Goal: Navigation & Orientation: Go to known website

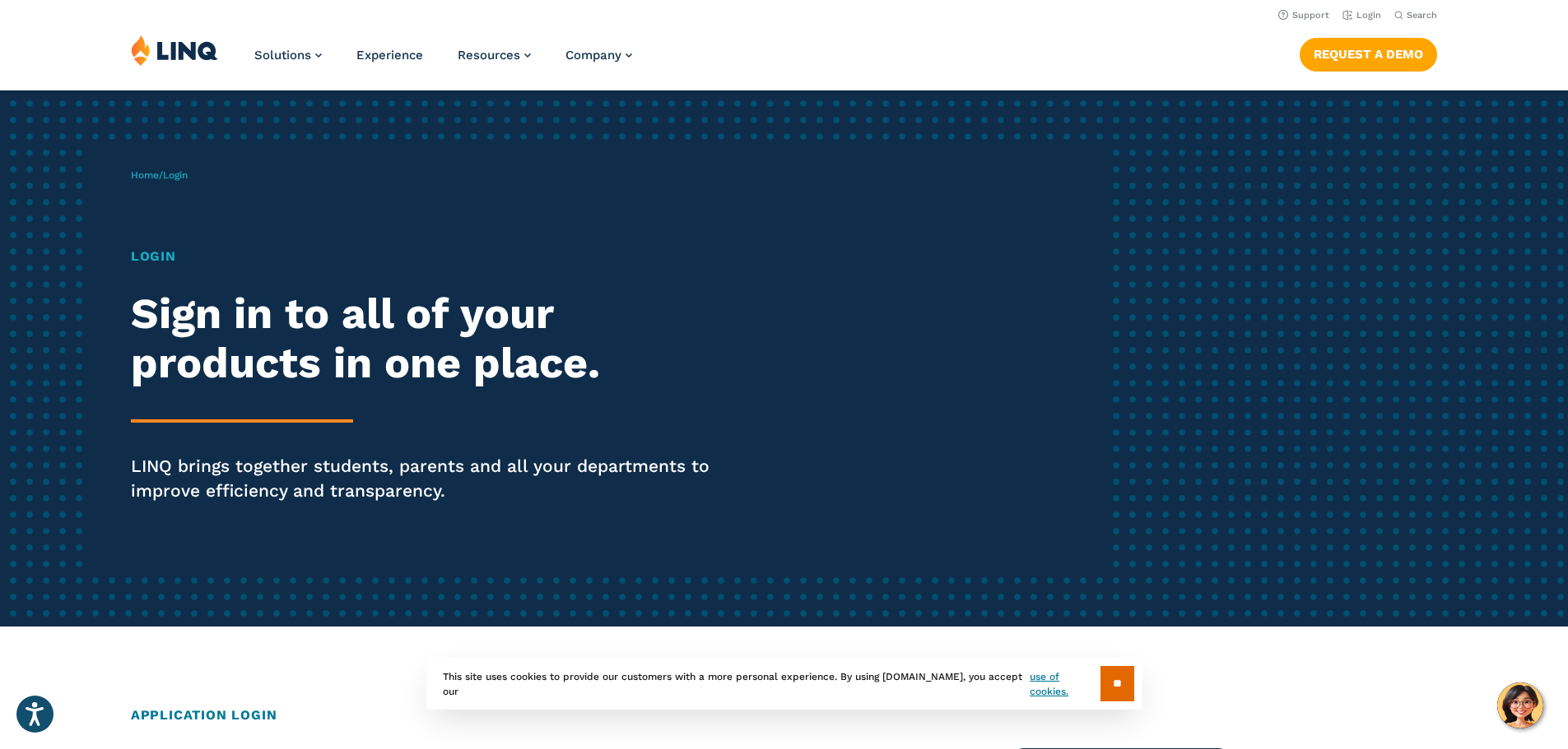
click at [153, 260] on h1 "Login" at bounding box center [432, 256] width 604 height 20
click at [1363, 13] on link "Login" at bounding box center [1361, 15] width 38 height 11
click at [1362, 13] on link "Login" at bounding box center [1361, 15] width 38 height 11
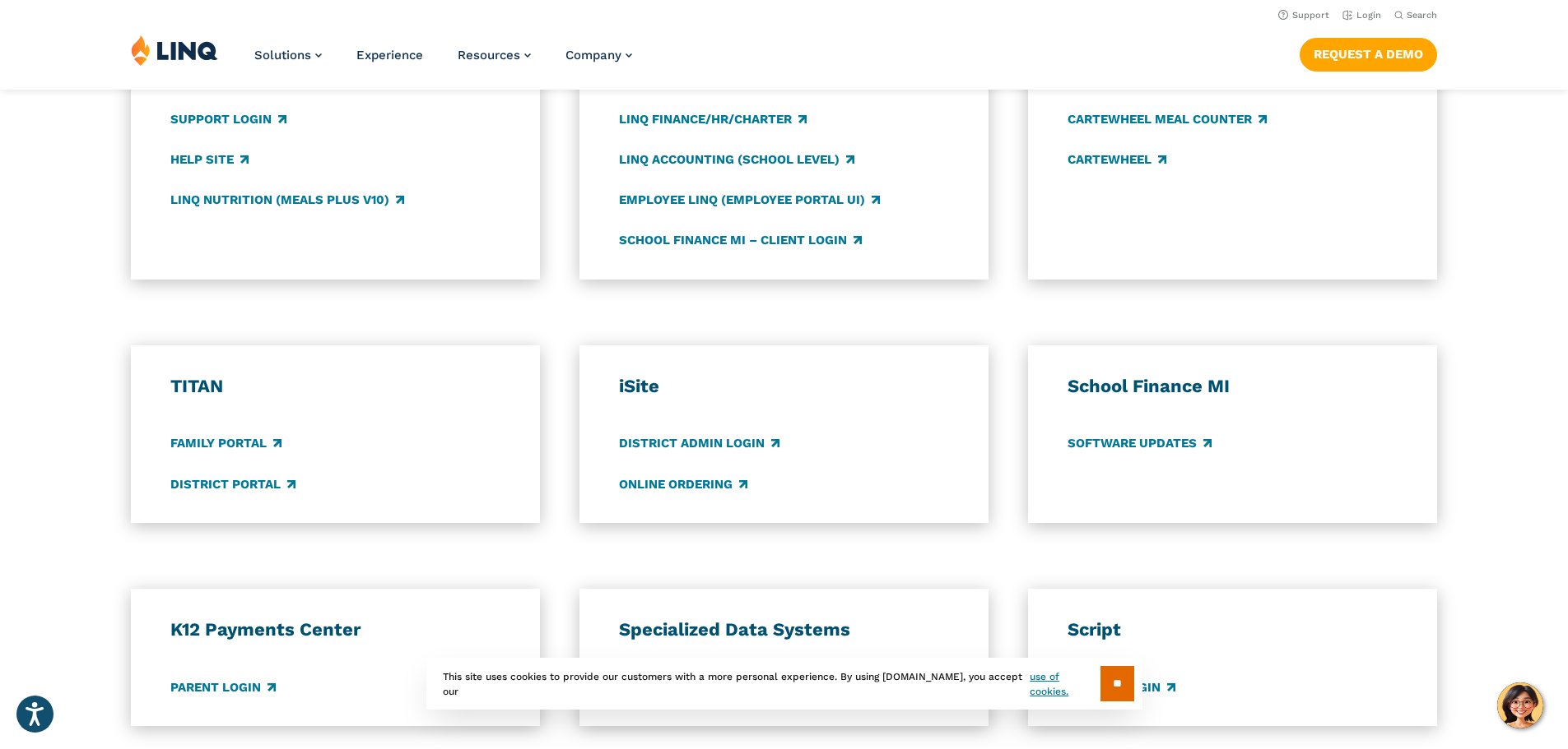
scroll to position [971, 0]
click at [238, 475] on div "TITAN Family Portal District Portal" at bounding box center [335, 436] width 331 height 120
click at [235, 485] on link "District Portal" at bounding box center [232, 485] width 125 height 18
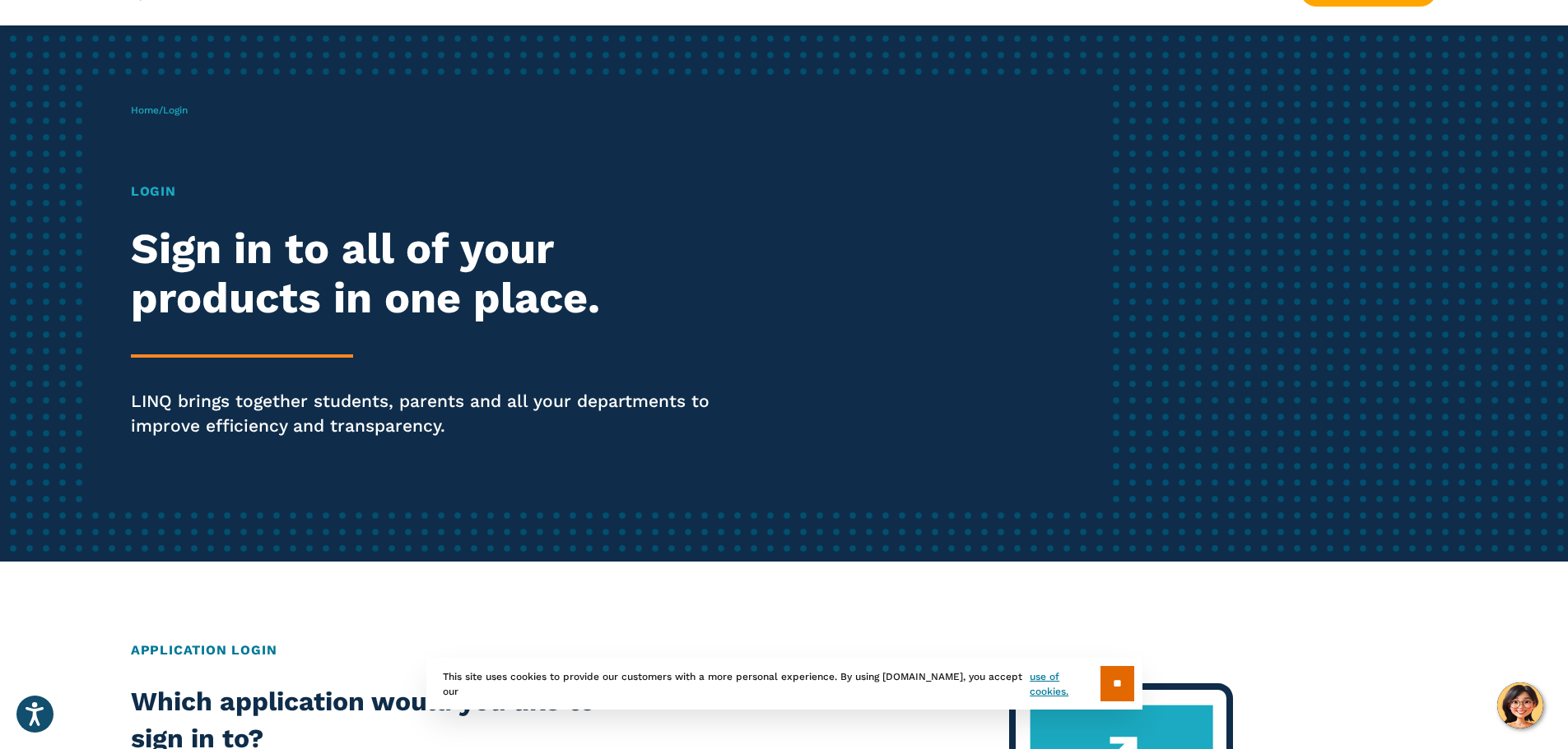
scroll to position [165, 0]
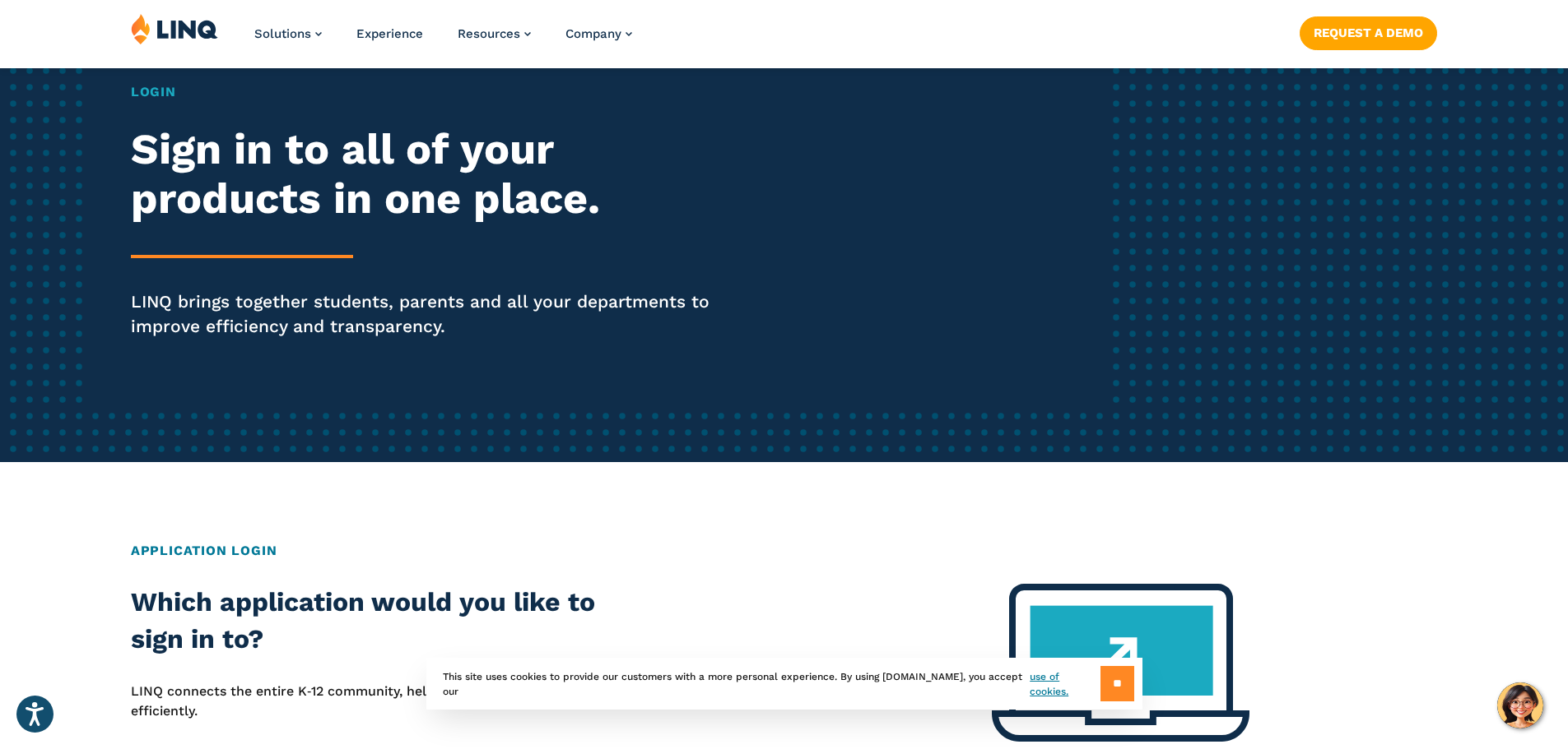
click at [1114, 688] on input "**" at bounding box center [1117, 683] width 33 height 35
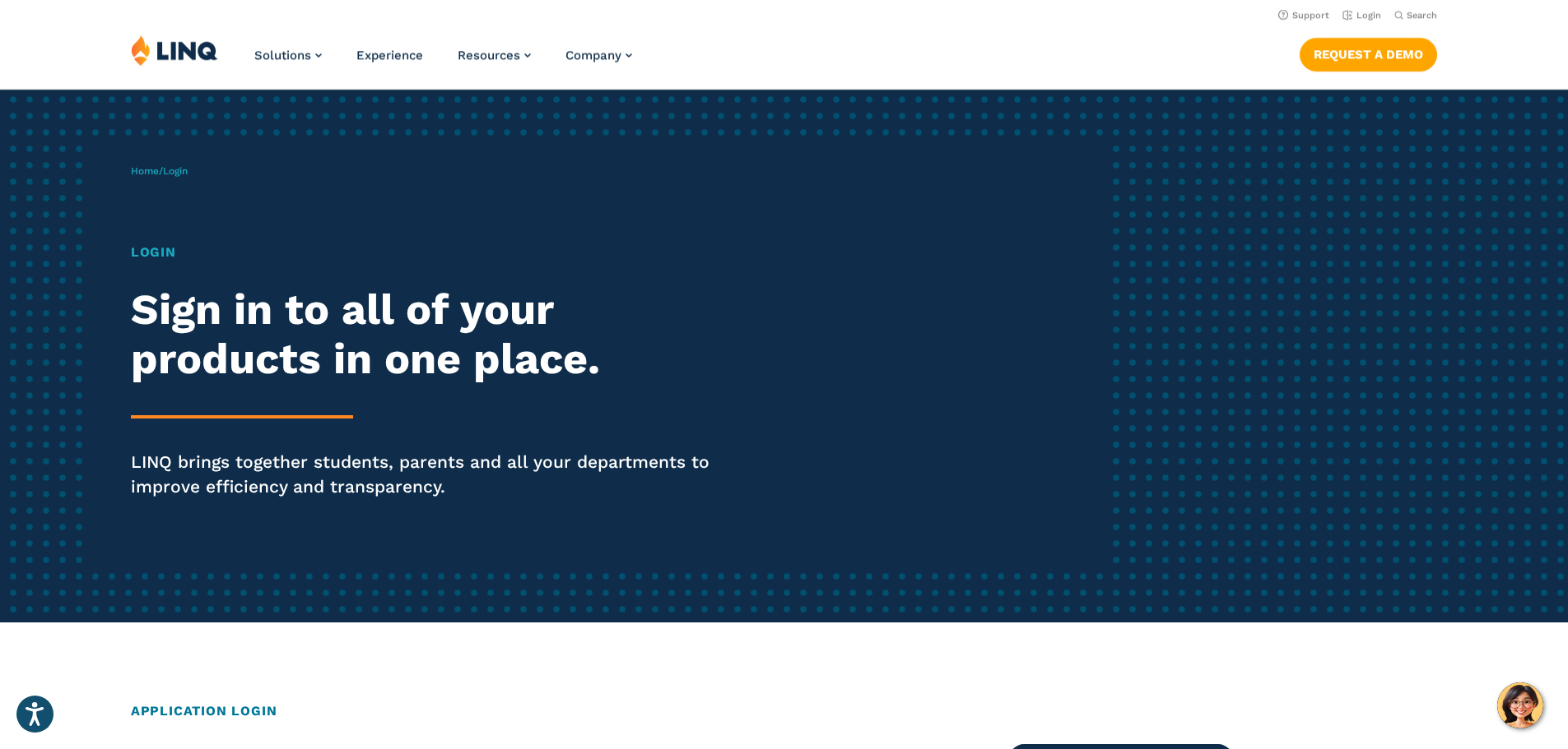
scroll to position [0, 0]
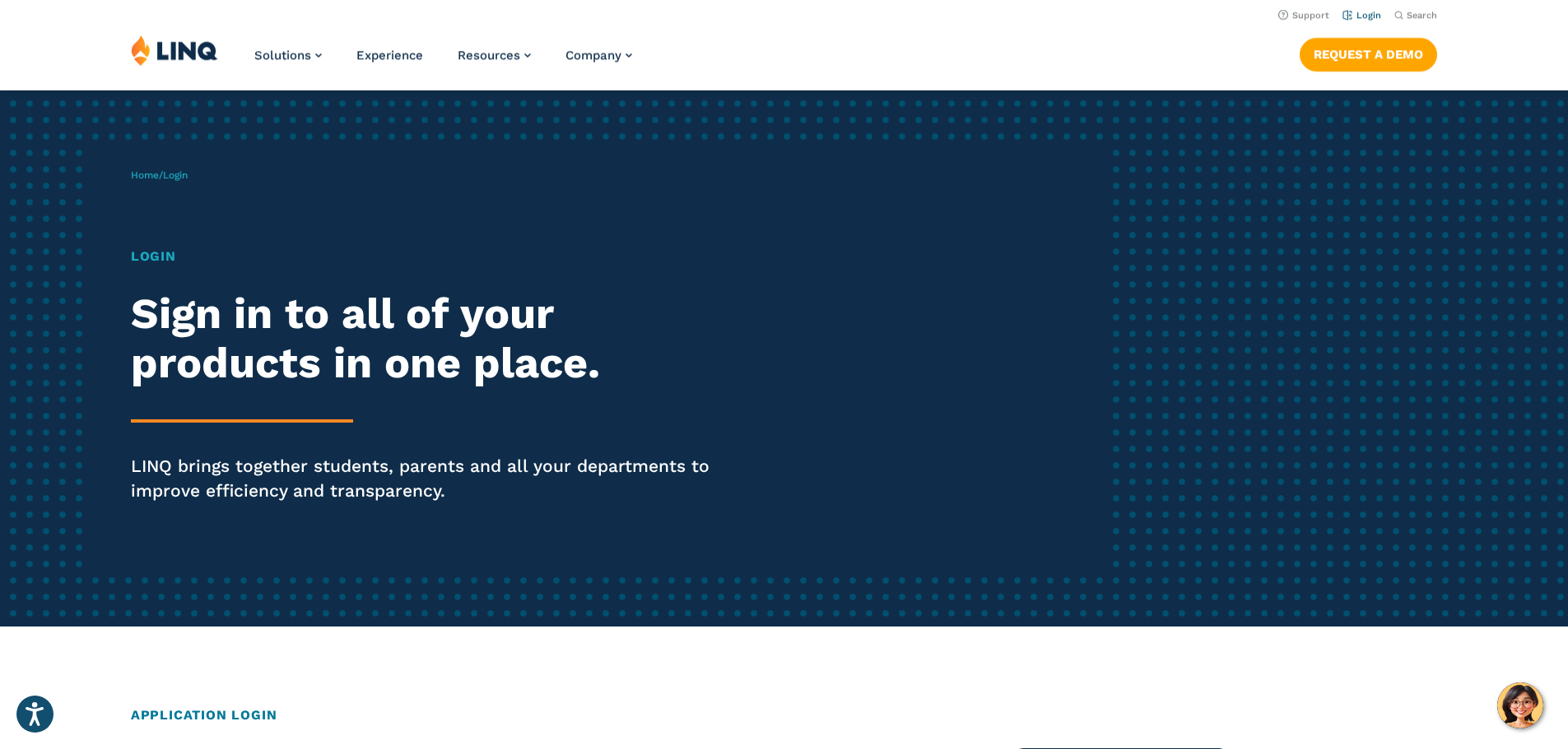
click at [1357, 9] on li "Login" at bounding box center [1361, 14] width 38 height 18
